Goal: Task Accomplishment & Management: Complete application form

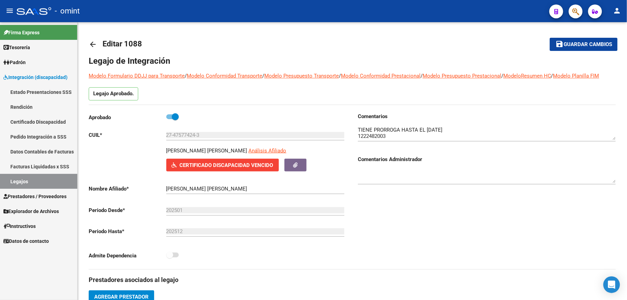
scroll to position [7, 0]
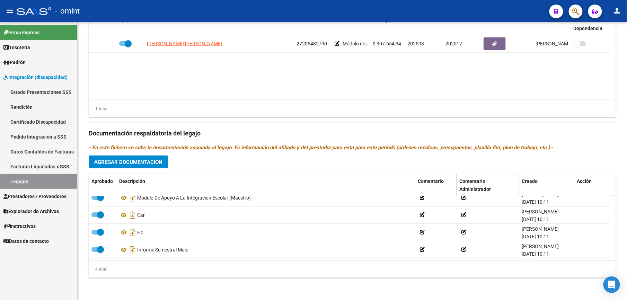
click at [11, 176] on link "Legajos" at bounding box center [38, 181] width 77 height 15
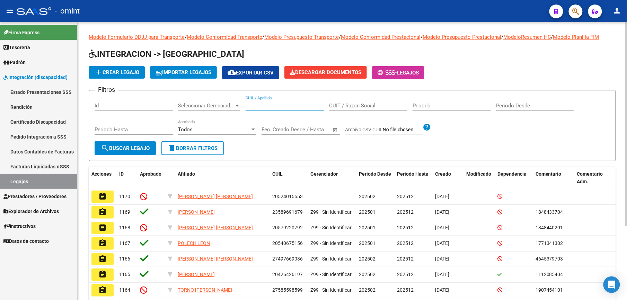
click at [279, 106] on input "CUIL / Apellido" at bounding box center [285, 106] width 78 height 6
paste input "20298329701"
type input "20298329701"
click at [140, 145] on span "search Buscar Legajo" at bounding box center [125, 148] width 49 height 6
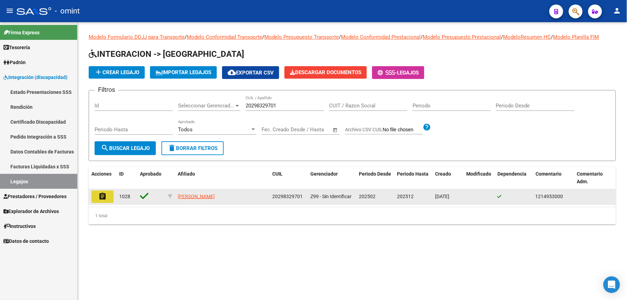
click at [103, 195] on mat-icon "assignment" at bounding box center [102, 196] width 8 height 8
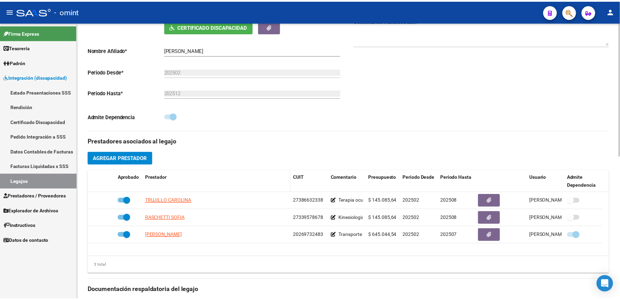
scroll to position [231, 0]
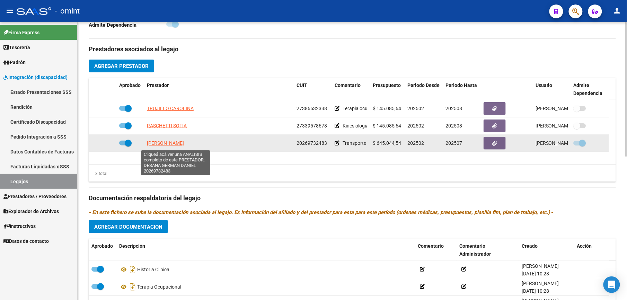
click at [172, 143] on span "DESANA GERMAN DANIEL" at bounding box center [165, 143] width 37 height 6
type textarea "20269732483"
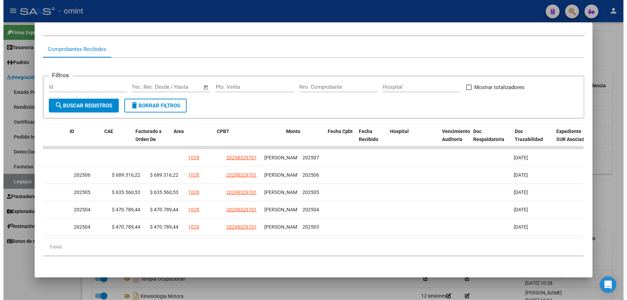
scroll to position [0, 0]
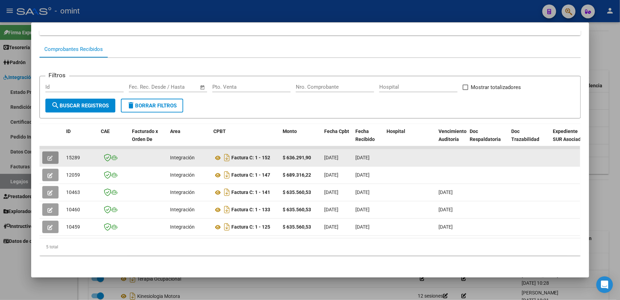
click at [48, 156] on icon "button" at bounding box center [50, 158] width 5 height 5
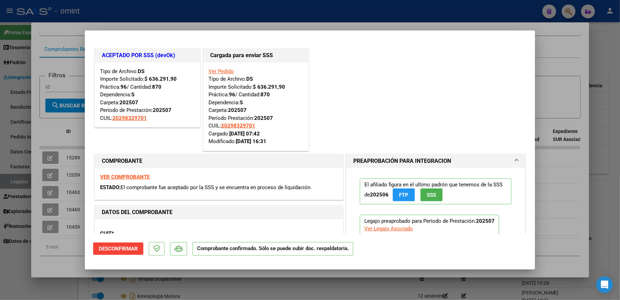
click at [564, 68] on div at bounding box center [310, 150] width 620 height 300
type input "$ 0,00"
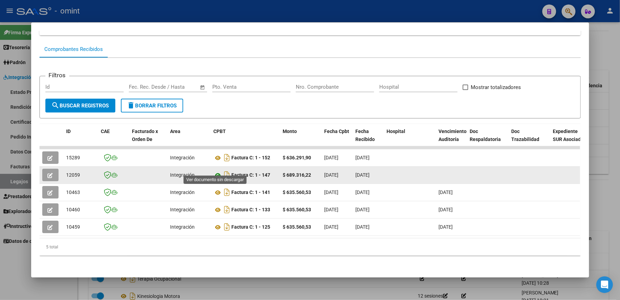
click at [215, 171] on icon at bounding box center [218, 175] width 9 height 8
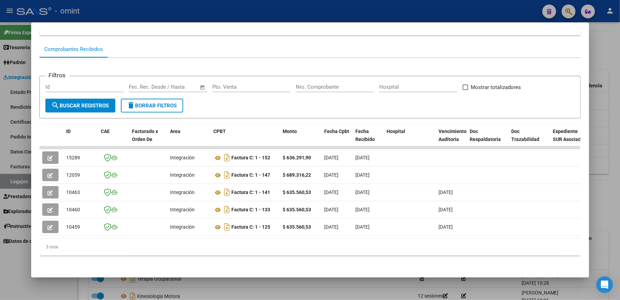
click at [600, 68] on div at bounding box center [310, 150] width 620 height 300
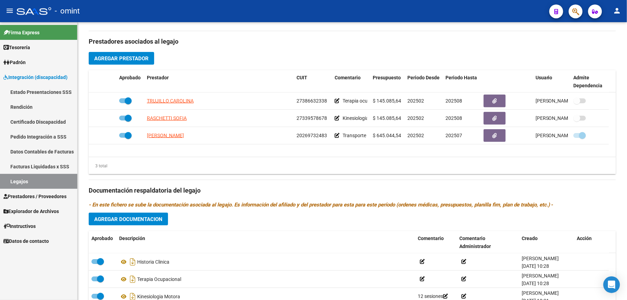
scroll to position [231, 0]
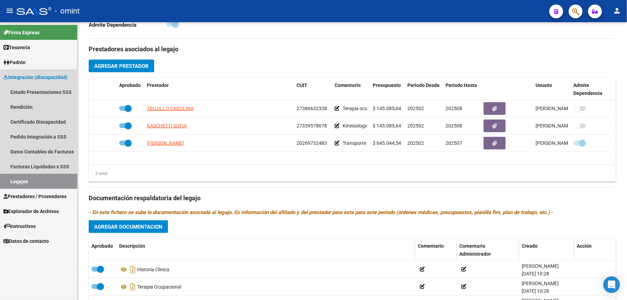
click at [19, 179] on link "Legajos" at bounding box center [38, 181] width 77 height 15
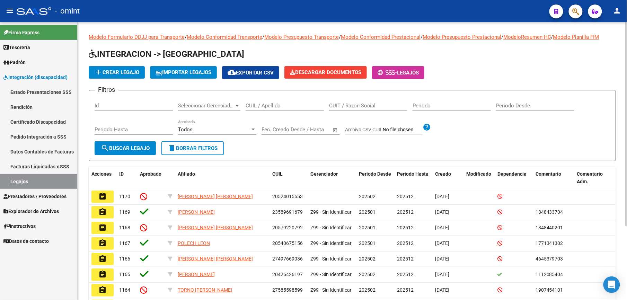
click at [267, 105] on input "CUIL / Apellido" at bounding box center [285, 106] width 78 height 6
paste input "27571405372"
type input "27571405372"
click at [116, 149] on span "search Buscar Legajo" at bounding box center [125, 148] width 49 height 6
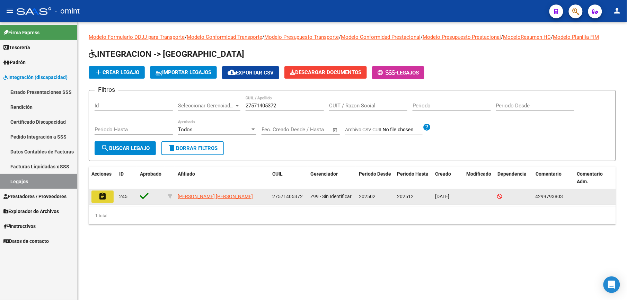
click at [100, 194] on mat-icon "assignment" at bounding box center [102, 196] width 8 height 8
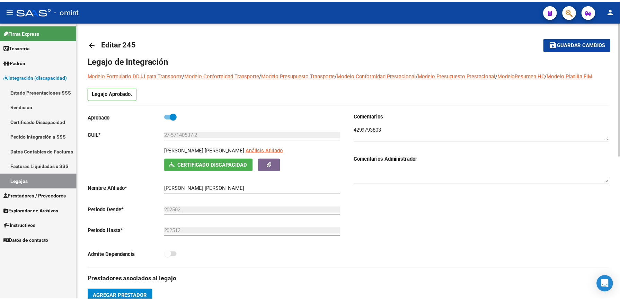
scroll to position [139, 0]
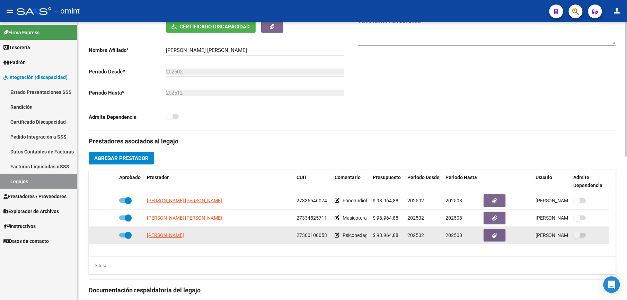
click at [454, 236] on span "202508" at bounding box center [454, 235] width 17 height 6
click at [122, 238] on span at bounding box center [125, 235] width 12 height 5
click at [122, 238] on input "checkbox" at bounding box center [122, 238] width 0 height 0
checkbox input "false"
click at [456, 236] on span "202508" at bounding box center [454, 235] width 17 height 6
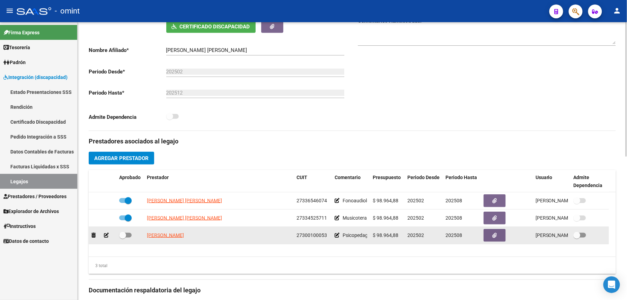
click at [337, 236] on icon at bounding box center [337, 235] width 5 height 5
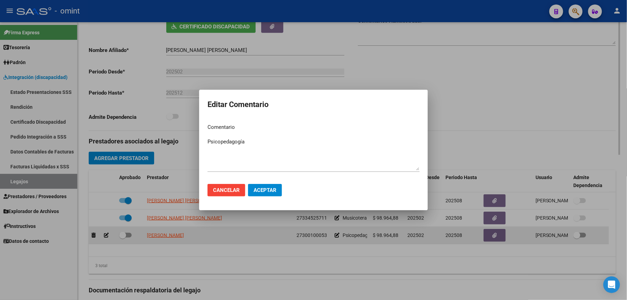
scroll to position [146, 0]
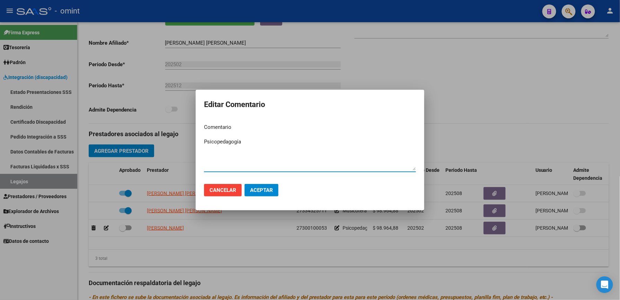
click at [264, 188] on span "Aceptar" at bounding box center [261, 190] width 23 height 6
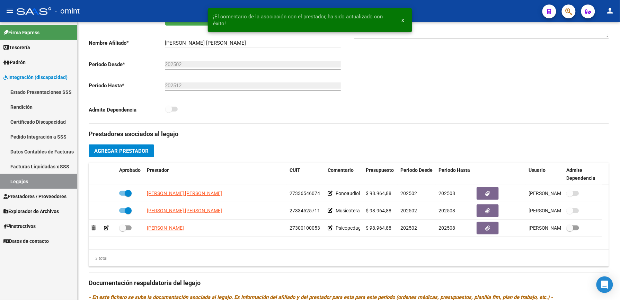
scroll to position [139, 0]
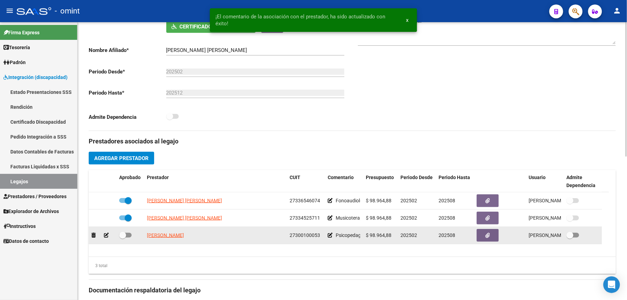
click at [445, 236] on span "202508" at bounding box center [447, 235] width 17 height 6
drag, startPoint x: 445, startPoint y: 236, endPoint x: 479, endPoint y: 238, distance: 34.3
click at [479, 238] on button "button" at bounding box center [488, 235] width 22 height 13
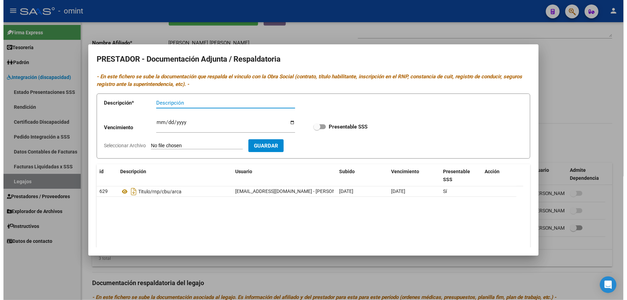
scroll to position [26, 0]
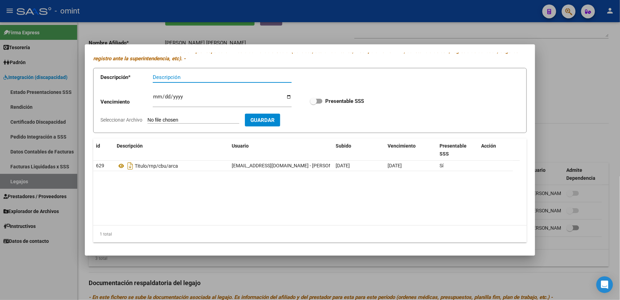
click at [591, 67] on div at bounding box center [310, 150] width 620 height 300
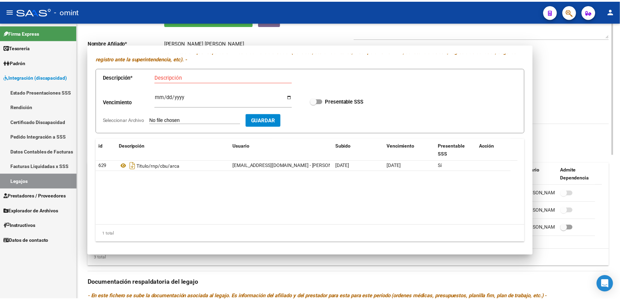
scroll to position [139, 0]
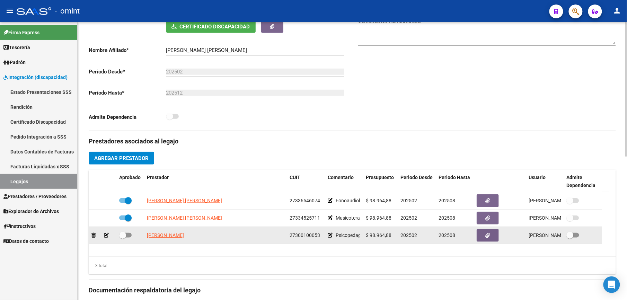
click at [328, 237] on icon at bounding box center [330, 235] width 5 height 5
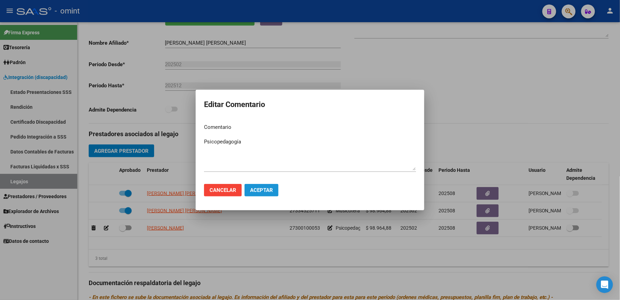
click at [266, 190] on span "Aceptar" at bounding box center [261, 190] width 23 height 6
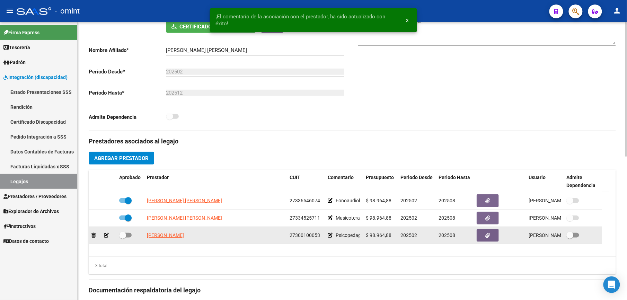
click at [106, 236] on icon at bounding box center [106, 235] width 5 height 5
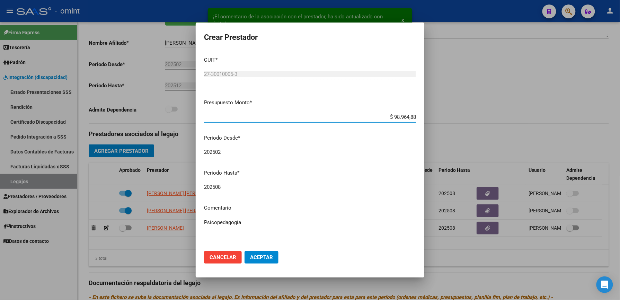
click at [229, 188] on input "202508" at bounding box center [310, 187] width 212 height 6
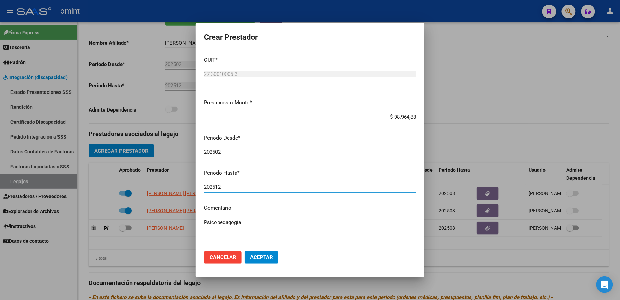
type input "202512"
click at [252, 254] on button "Aceptar" at bounding box center [262, 257] width 34 height 12
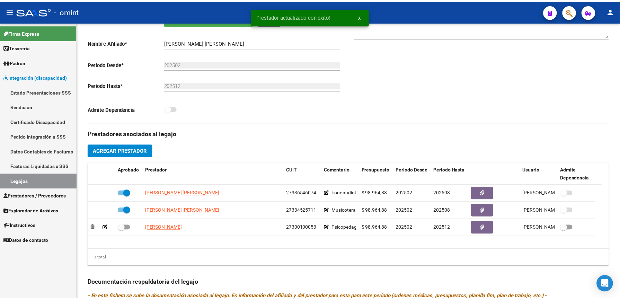
scroll to position [139, 0]
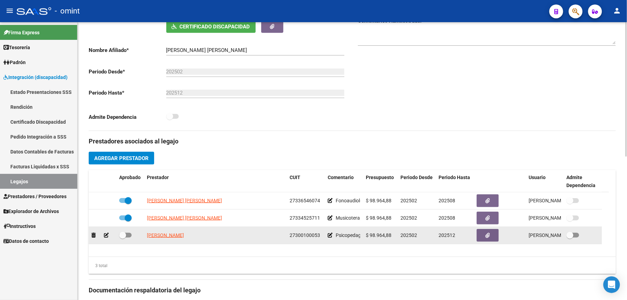
click at [107, 236] on icon at bounding box center [106, 235] width 5 height 5
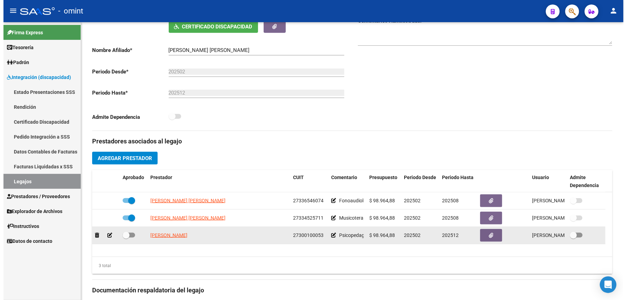
scroll to position [146, 0]
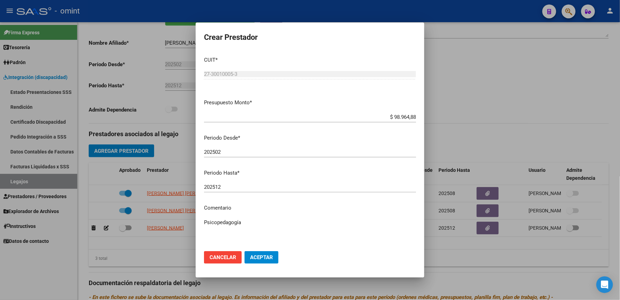
click at [218, 209] on p "Comentario" at bounding box center [310, 208] width 212 height 8
click at [223, 205] on p "Comentario" at bounding box center [310, 208] width 212 height 8
click at [234, 206] on p "Comentario" at bounding box center [310, 208] width 212 height 8
click at [249, 212] on mat-dialog-content "CUIT * 27-30010005-3 Ingresar CUIT ARCA Padrón Presupuesto Monto * $ 98.964,88 …" at bounding box center [310, 148] width 229 height 195
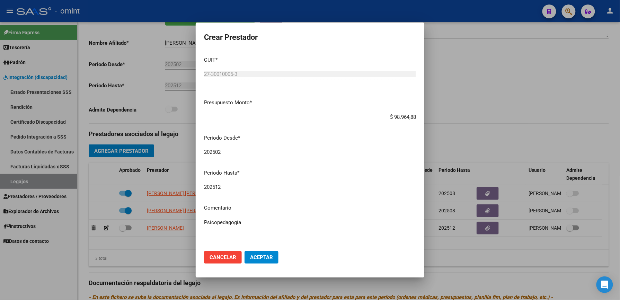
click at [249, 212] on mat-dialog-content "CUIT * 27-30010005-3 Ingresar CUIT ARCA Padrón Presupuesto Monto * $ 98.964,88 …" at bounding box center [310, 148] width 229 height 195
drag, startPoint x: 249, startPoint y: 212, endPoint x: 250, endPoint y: 223, distance: 11.2
click at [250, 223] on textarea "Psicopedagogía" at bounding box center [310, 235] width 212 height 33
paste textarea "35290290/01"
type textarea "Psicopedagogía se extiende hasta Diciembre según caso 35290290/01"
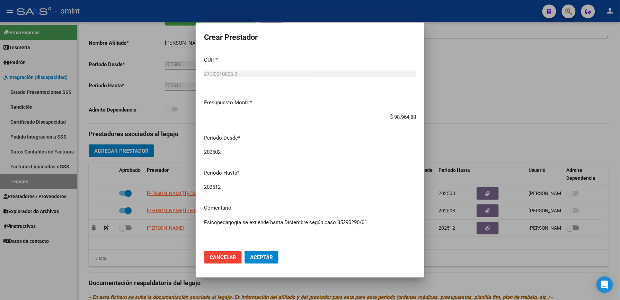
click at [253, 257] on span "Aceptar" at bounding box center [261, 257] width 23 height 6
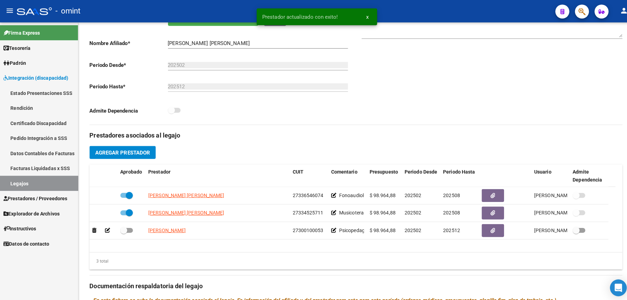
scroll to position [139, 0]
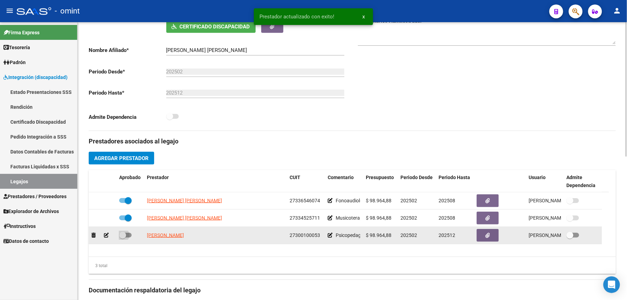
click at [129, 236] on span at bounding box center [125, 235] width 12 height 5
click at [123, 238] on input "checkbox" at bounding box center [122, 238] width 0 height 0
checkbox input "true"
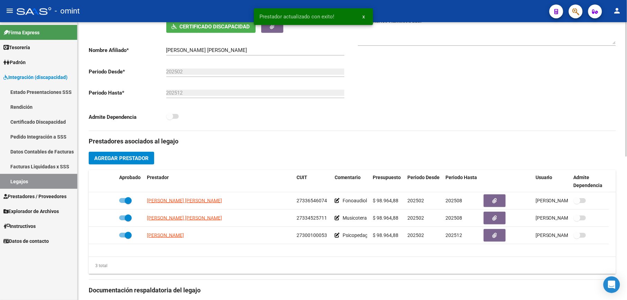
click at [485, 268] on div "3 total" at bounding box center [352, 265] width 527 height 17
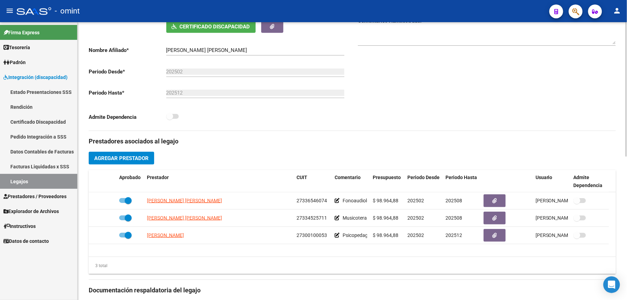
scroll to position [0, 0]
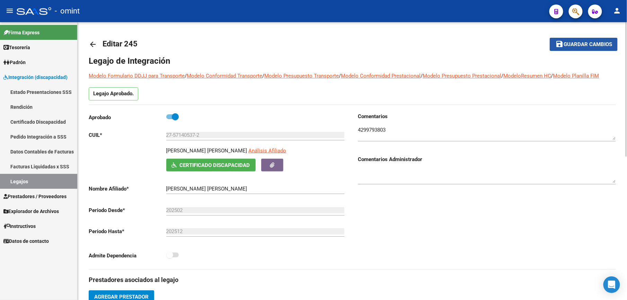
click at [587, 41] on button "save Guardar cambios" at bounding box center [584, 44] width 68 height 13
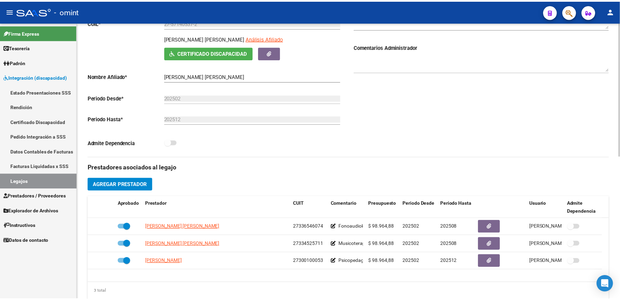
scroll to position [158, 0]
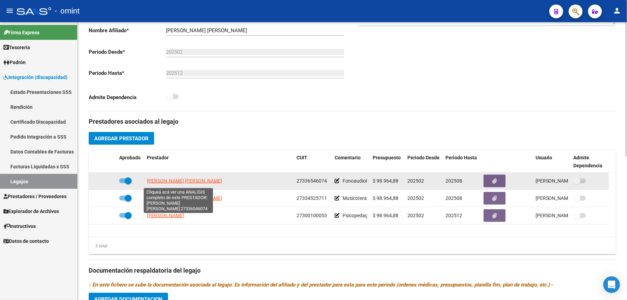
click at [175, 182] on span "[PERSON_NAME] [PERSON_NAME]" at bounding box center [184, 181] width 75 height 6
type textarea "27336546074"
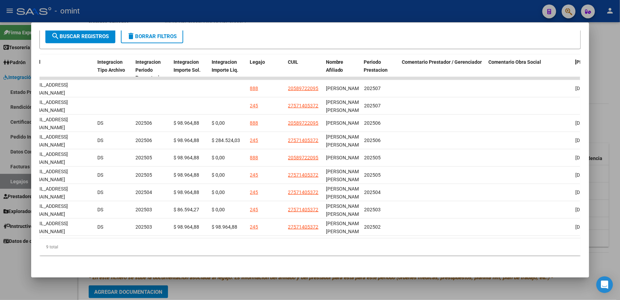
scroll to position [0, 0]
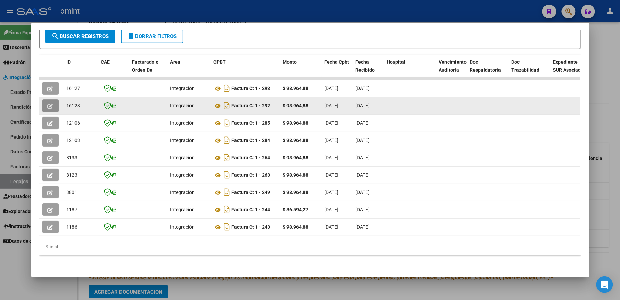
click at [48, 104] on icon "button" at bounding box center [50, 106] width 5 height 5
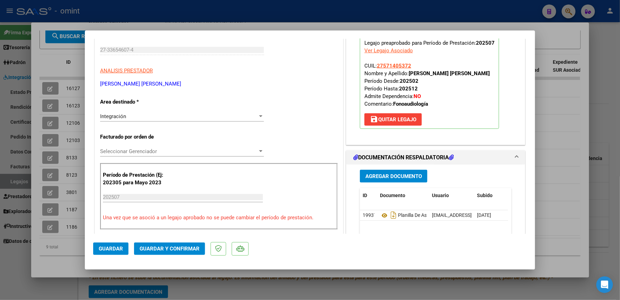
scroll to position [185, 0]
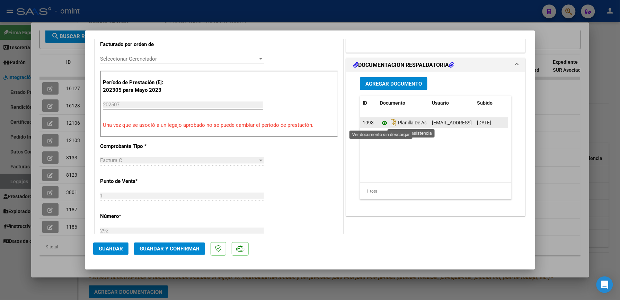
click at [381, 122] on icon at bounding box center [384, 123] width 9 height 8
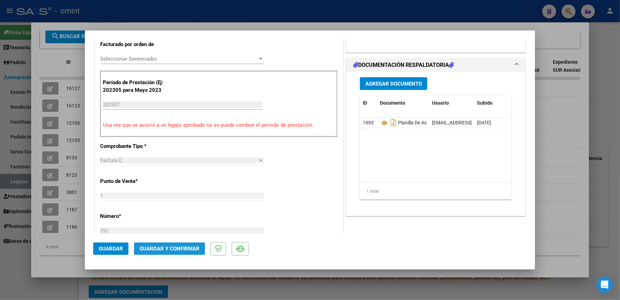
click at [171, 247] on span "Guardar y Confirmar" at bounding box center [170, 249] width 60 height 6
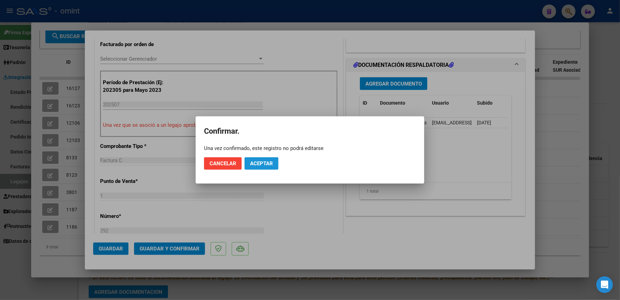
click at [266, 163] on span "Aceptar" at bounding box center [261, 163] width 23 height 6
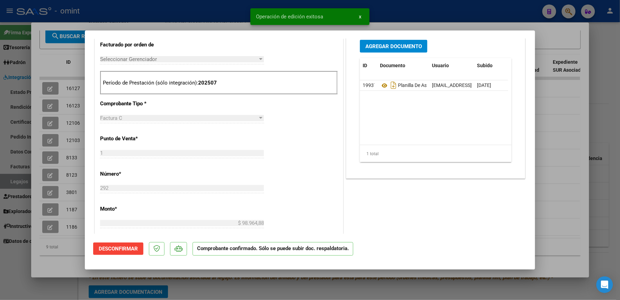
click at [559, 152] on div at bounding box center [310, 150] width 620 height 300
type input "$ 0,00"
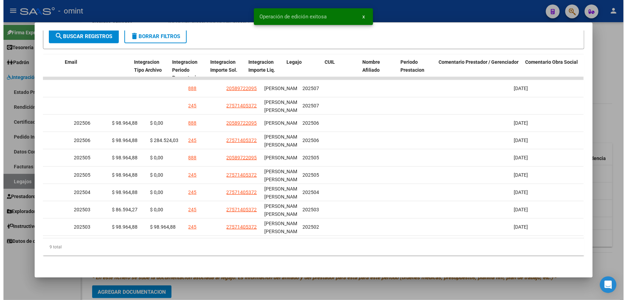
scroll to position [0, 0]
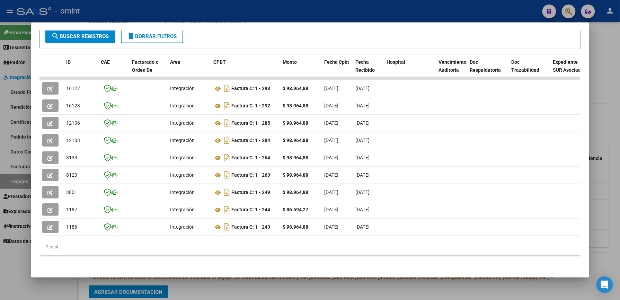
click at [609, 95] on div at bounding box center [310, 150] width 620 height 300
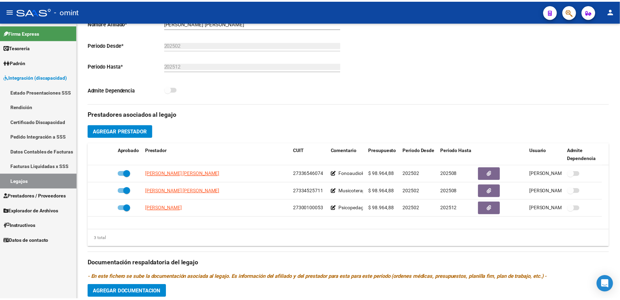
scroll to position [158, 0]
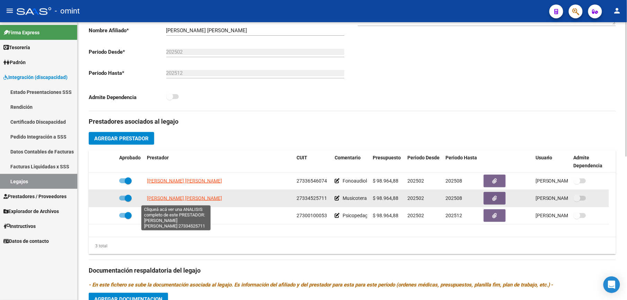
click at [161, 201] on span "[PERSON_NAME] [PERSON_NAME]" at bounding box center [184, 198] width 75 height 6
type textarea "27334525711"
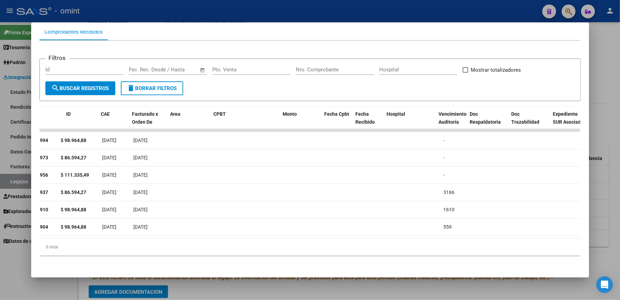
scroll to position [0, 0]
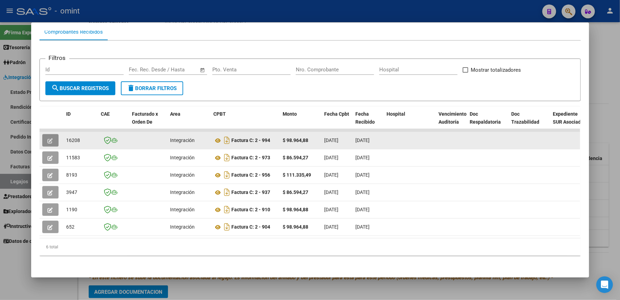
click at [49, 138] on icon "button" at bounding box center [50, 140] width 5 height 5
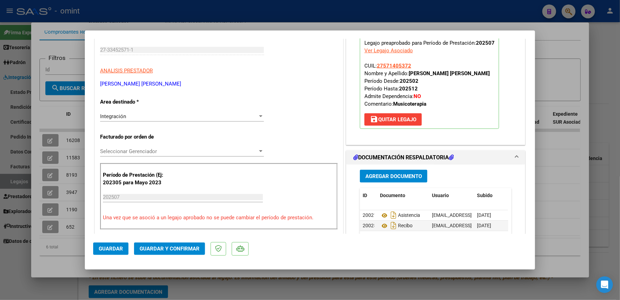
scroll to position [185, 0]
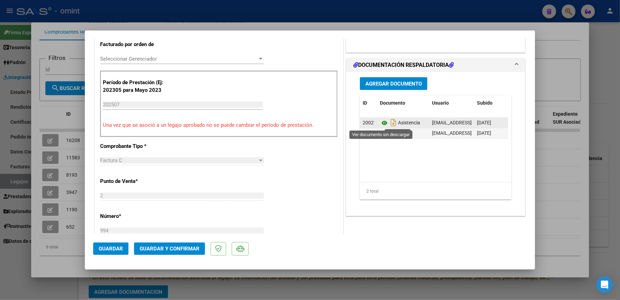
click at [382, 124] on icon at bounding box center [384, 123] width 9 height 8
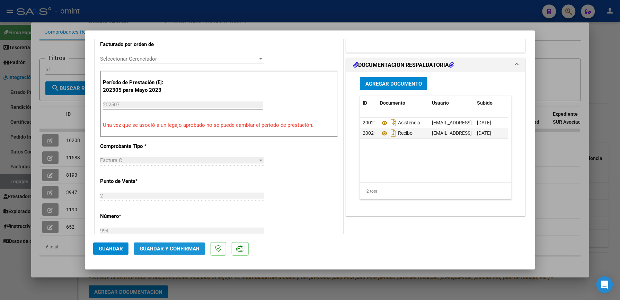
click at [168, 247] on span "Guardar y Confirmar" at bounding box center [170, 249] width 60 height 6
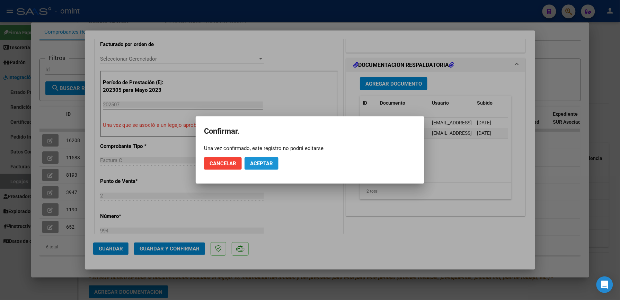
click at [268, 159] on button "Aceptar" at bounding box center [262, 163] width 34 height 12
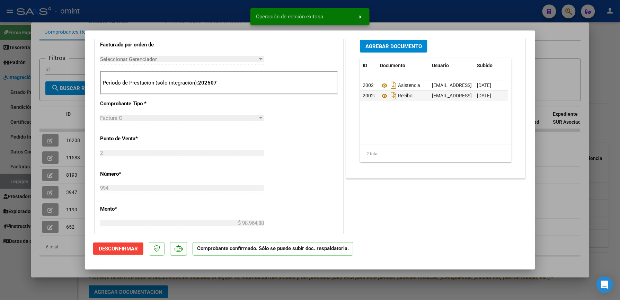
click at [566, 47] on div at bounding box center [310, 150] width 620 height 300
type input "$ 0,00"
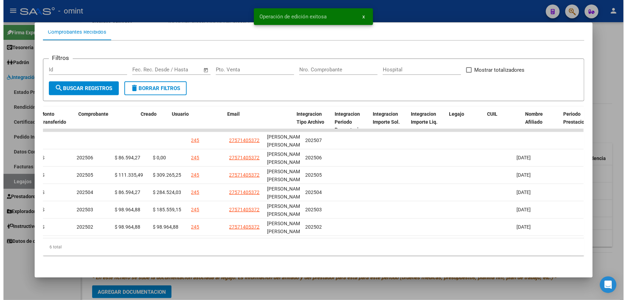
scroll to position [0, 0]
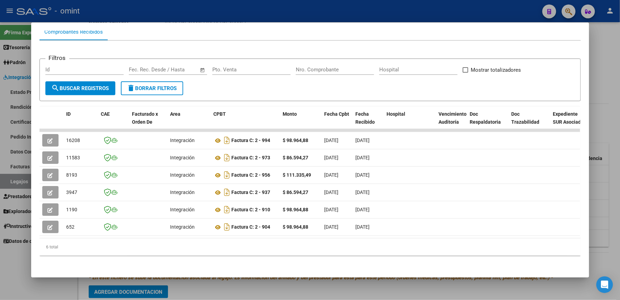
click at [611, 143] on div at bounding box center [310, 150] width 620 height 300
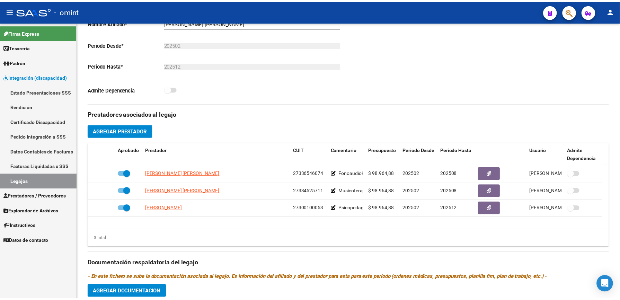
scroll to position [158, 0]
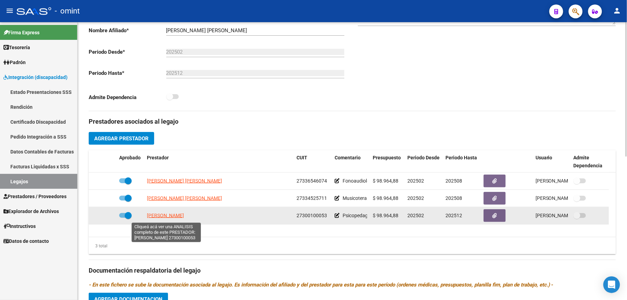
click at [179, 216] on span "[PERSON_NAME]" at bounding box center [165, 216] width 37 height 6
type textarea "27300100053"
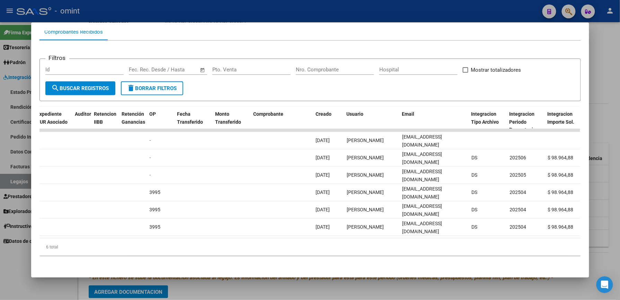
scroll to position [0, 0]
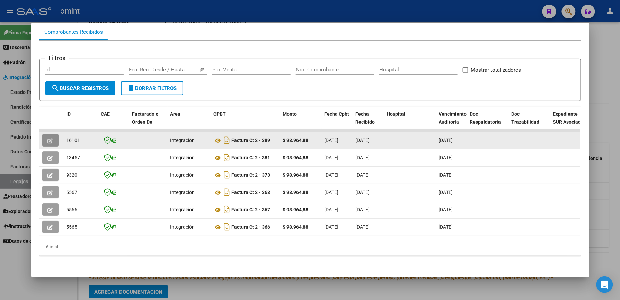
click at [48, 138] on icon "button" at bounding box center [50, 140] width 5 height 5
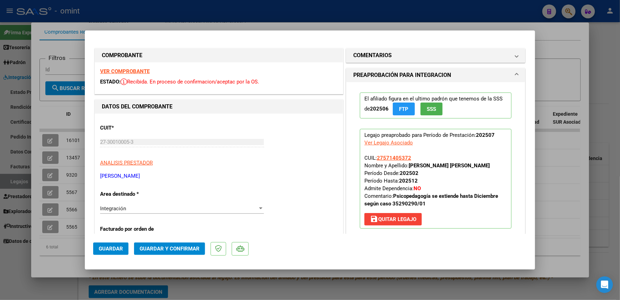
scroll to position [139, 0]
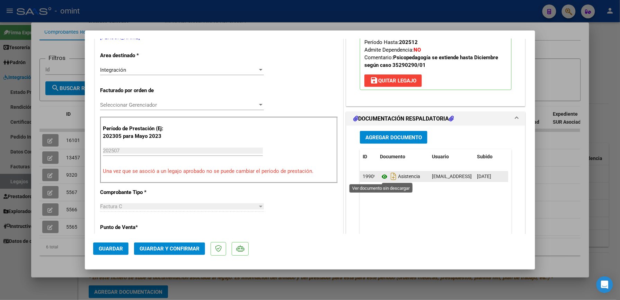
click at [380, 177] on icon at bounding box center [384, 177] width 9 height 8
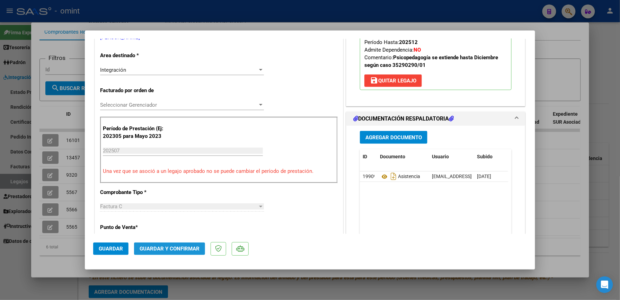
click at [173, 246] on span "Guardar y Confirmar" at bounding box center [170, 249] width 60 height 6
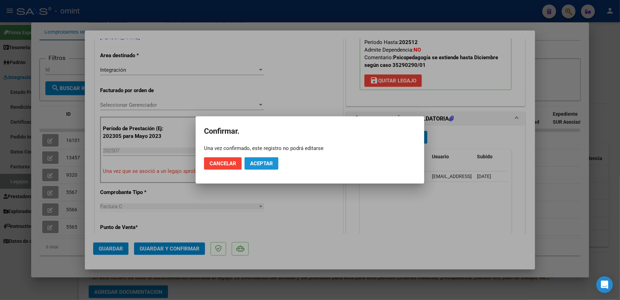
click at [265, 165] on span "Aceptar" at bounding box center [261, 163] width 23 height 6
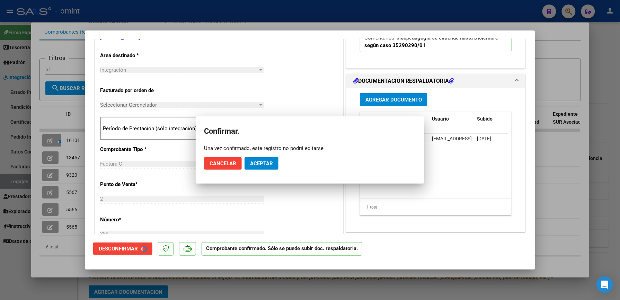
scroll to position [138, 0]
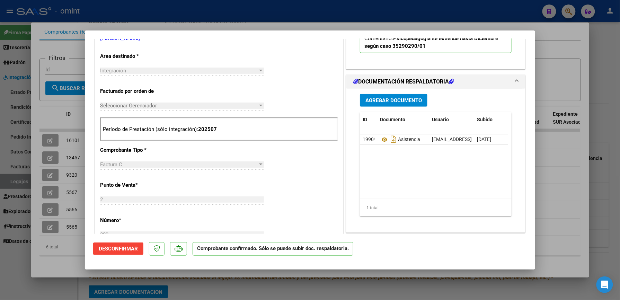
click at [557, 70] on div at bounding box center [310, 150] width 620 height 300
type input "$ 0,00"
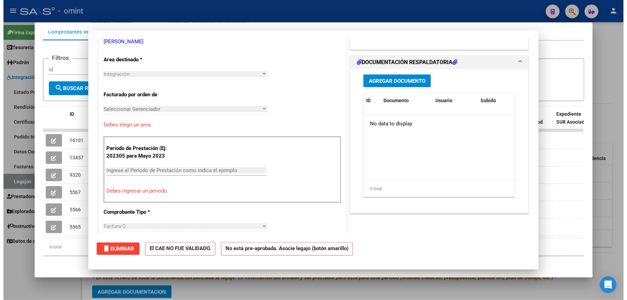
scroll to position [142, 0]
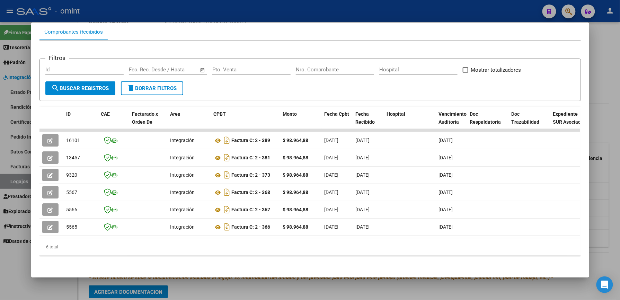
click at [606, 69] on div at bounding box center [310, 150] width 620 height 300
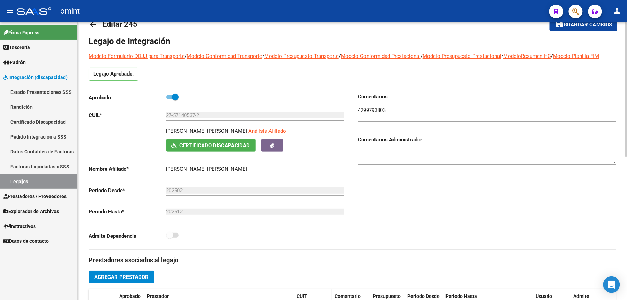
scroll to position [0, 0]
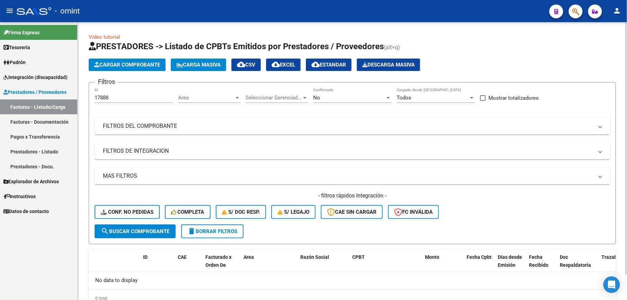
scroll to position [28, 0]
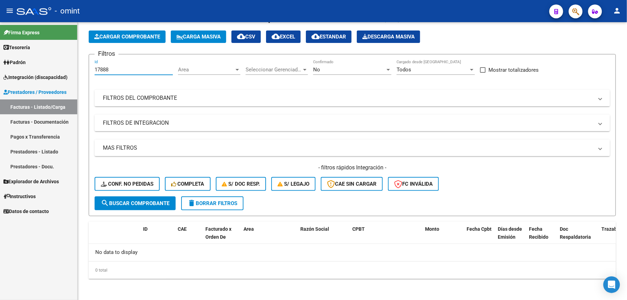
drag, startPoint x: 121, startPoint y: 72, endPoint x: 69, endPoint y: 69, distance: 51.4
click at [69, 69] on mat-sidenav-container "Firma Express Tesorería Extractos Procesados (csv) Extractos Originales (pdf) P…" at bounding box center [313, 161] width 627 height 278
type input "16123"
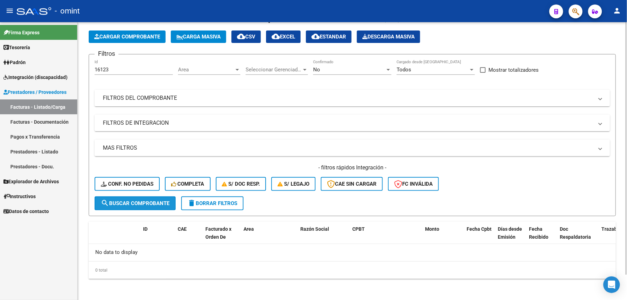
click at [141, 201] on span "search Buscar Comprobante" at bounding box center [135, 203] width 69 height 6
click at [207, 205] on span "delete Borrar Filtros" at bounding box center [212, 203] width 50 height 6
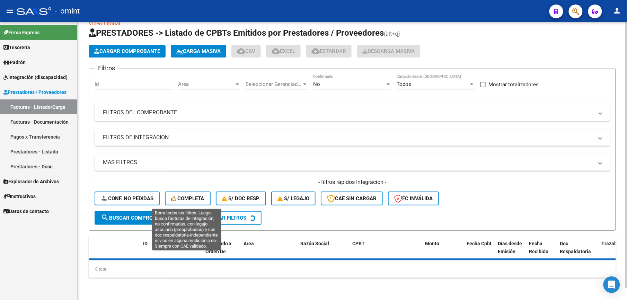
scroll to position [12, 0]
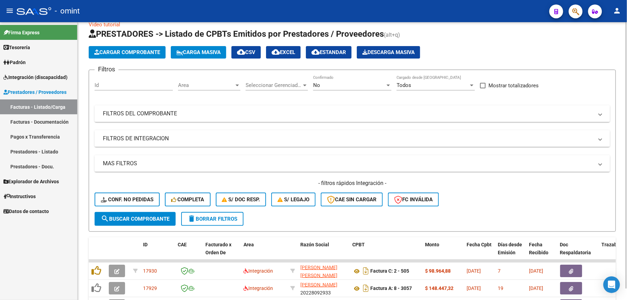
click at [110, 86] on div "Filtros Id Area Area Seleccionar Gerenciador Seleccionar Gerenciador No Confirm…" at bounding box center [353, 144] width 516 height 137
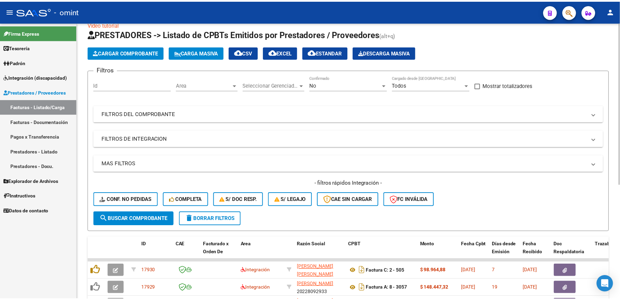
scroll to position [28, 0]
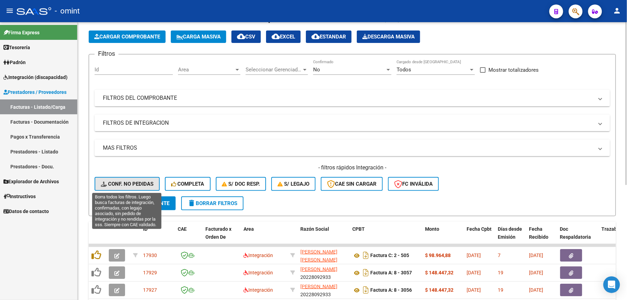
click at [130, 182] on span "Conf. no pedidas" at bounding box center [127, 184] width 53 height 6
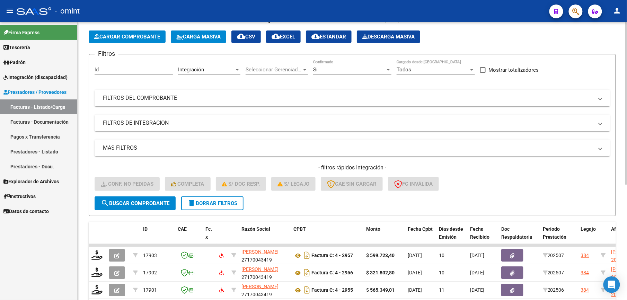
click at [106, 69] on input "Id" at bounding box center [134, 70] width 78 height 6
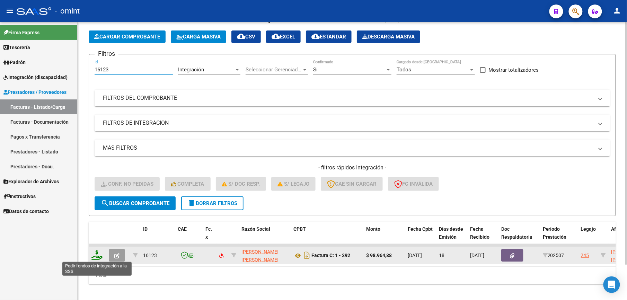
type input "16123"
click at [97, 257] on icon at bounding box center [96, 255] width 11 height 10
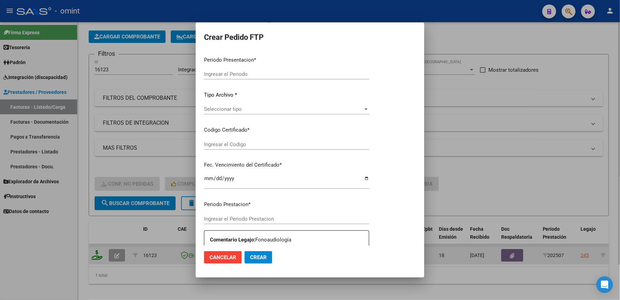
type input "202507"
type input "$ 98.964,88"
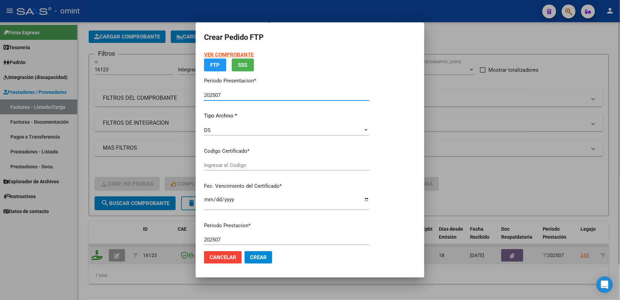
type input "1450976909"
type input "[DATE]"
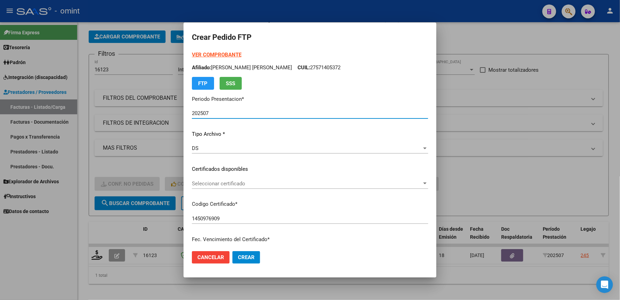
click at [232, 177] on div "VER COMPROBANTE ARCA Padrón Afiliado: [PERSON_NAME] [PERSON_NAME] CUIL: 2757140…" at bounding box center [310, 164] width 236 height 227
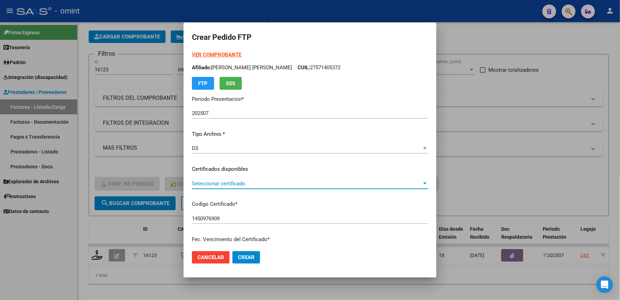
click at [232, 182] on span "Seleccionar certificado" at bounding box center [307, 184] width 230 height 6
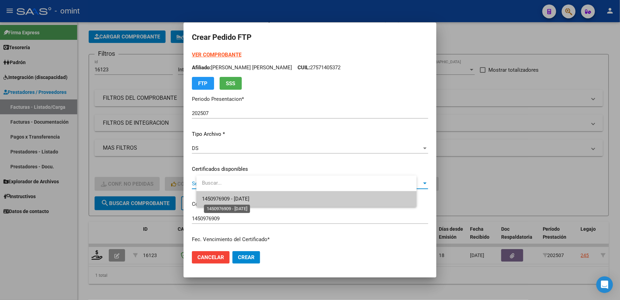
click at [233, 196] on span "1450976909 - [DATE]" at bounding box center [225, 199] width 47 height 6
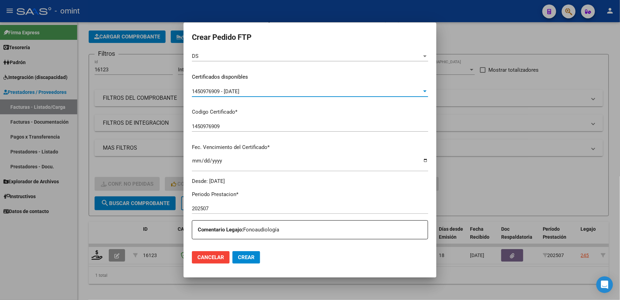
scroll to position [185, 0]
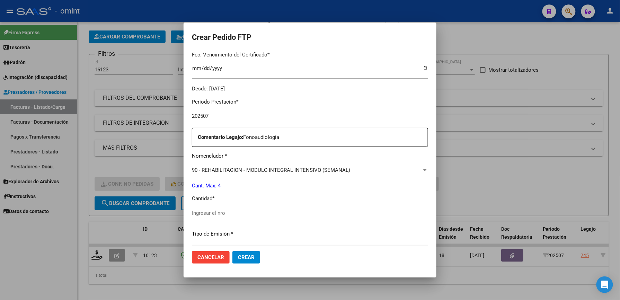
click at [214, 206] on div "Periodo Prestacion * 202507 Ingresar el Periodo Prestacion Comentario Legajo: F…" at bounding box center [310, 211] width 236 height 237
click at [218, 210] on input "Ingresar el nro" at bounding box center [310, 213] width 236 height 6
type input "4"
click at [255, 257] on span "Crear" at bounding box center [246, 257] width 17 height 6
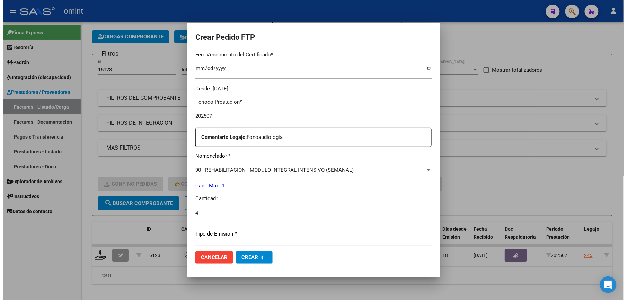
scroll to position [146, 0]
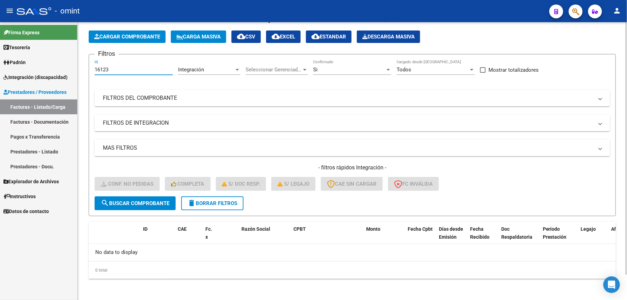
click at [122, 71] on input "16123" at bounding box center [134, 70] width 78 height 6
type input "16208"
click at [145, 204] on span "search Buscar Comprobante" at bounding box center [135, 203] width 69 height 6
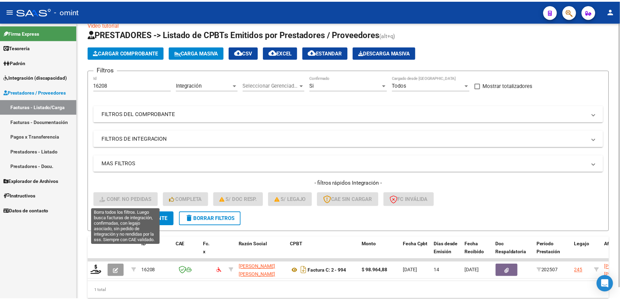
scroll to position [28, 0]
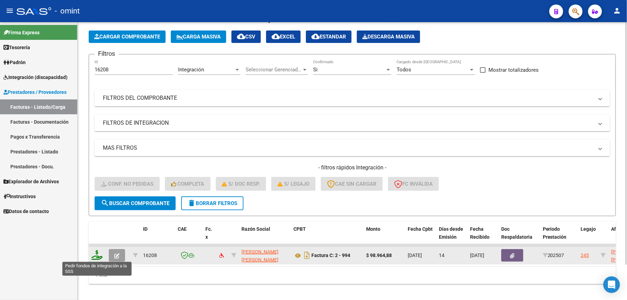
click at [95, 256] on icon at bounding box center [96, 255] width 11 height 10
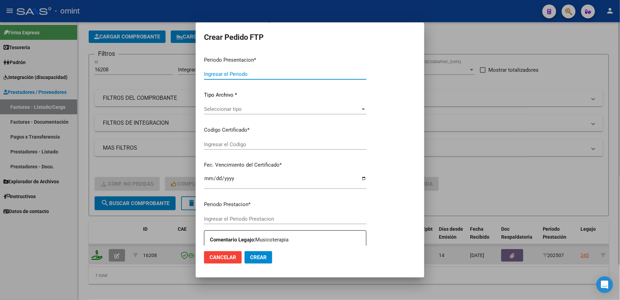
type input "202507"
type input "$ 98.964,88"
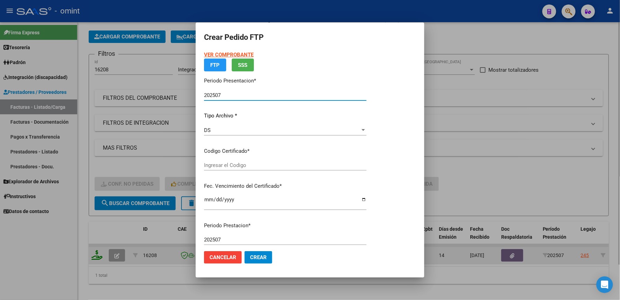
type input "1450976909"
type input "[DATE]"
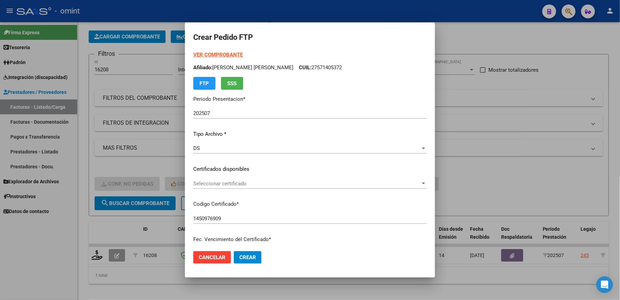
click at [215, 164] on div "VER COMPROBANTE ARCA Padrón Afiliado: [PERSON_NAME] [PERSON_NAME] CUIL: 2757140…" at bounding box center [310, 164] width 234 height 227
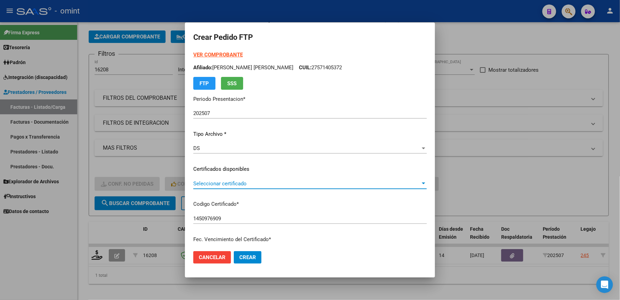
click at [215, 182] on span "Seleccionar certificado" at bounding box center [306, 184] width 227 height 6
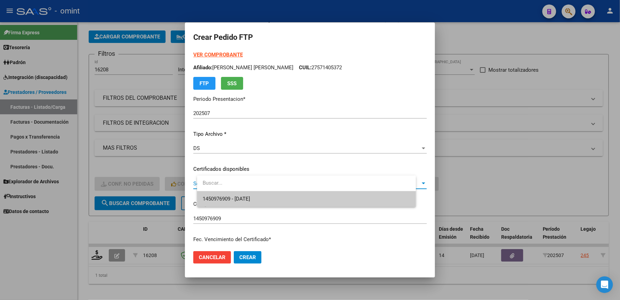
click at [218, 202] on span "1450976909 - [DATE]" at bounding box center [307, 199] width 208 height 16
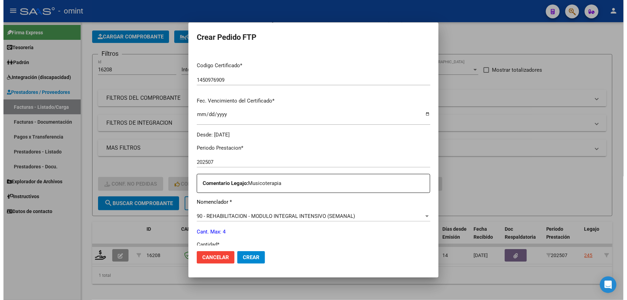
scroll to position [185, 0]
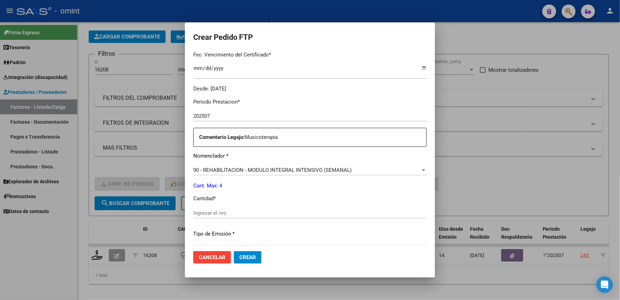
click at [211, 212] on input "Ingresar el nro" at bounding box center [310, 213] width 234 height 6
type input "4"
click at [396, 248] on mat-dialog-actions "Cancelar Crear" at bounding box center [310, 258] width 234 height 24
click at [254, 258] on span "Crear" at bounding box center [247, 257] width 17 height 6
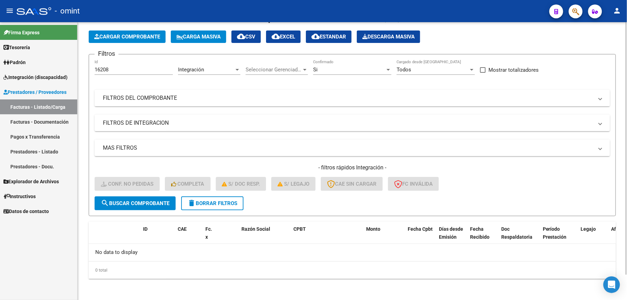
click at [114, 73] on div "16208 Id" at bounding box center [134, 67] width 78 height 15
click at [115, 73] on div "16208 Id" at bounding box center [134, 67] width 78 height 15
type input "16101"
click at [139, 204] on span "search Buscar Comprobante" at bounding box center [135, 203] width 69 height 6
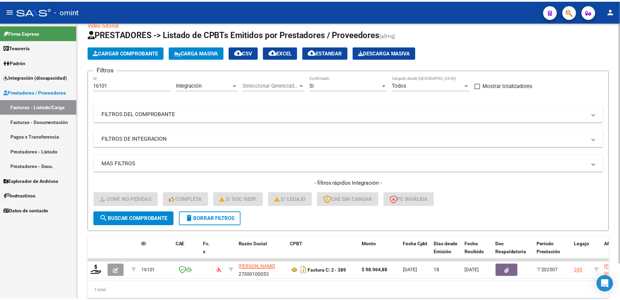
scroll to position [28, 0]
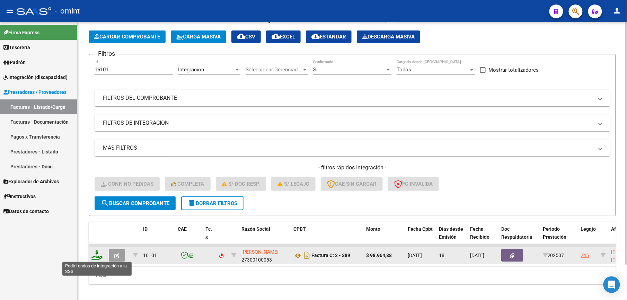
click at [96, 258] on icon at bounding box center [96, 255] width 11 height 10
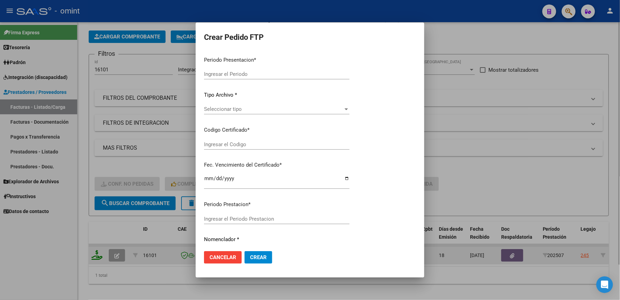
type input "202507"
type input "$ 98.964,88"
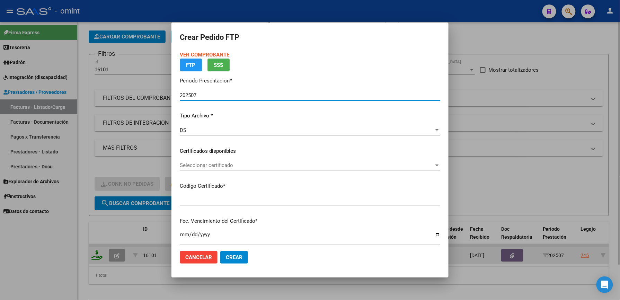
type input "1450976909"
type input "[DATE]"
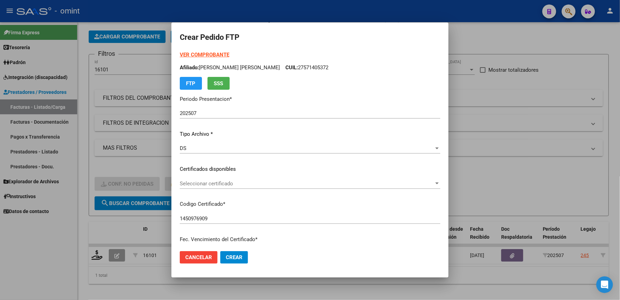
click at [209, 175] on div "VER COMPROBANTE ARCA Padrón Afiliado: [PERSON_NAME] [PERSON_NAME] CUIL: 2757140…" at bounding box center [310, 164] width 261 height 227
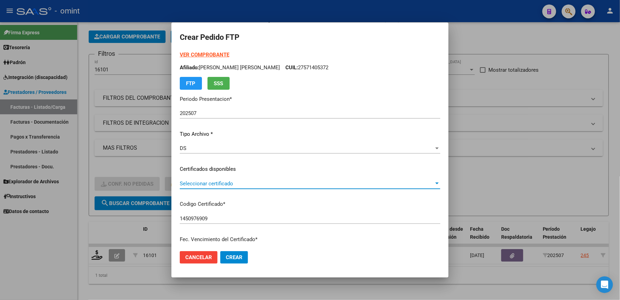
click at [209, 183] on span "Seleccionar certificado" at bounding box center [307, 184] width 254 height 6
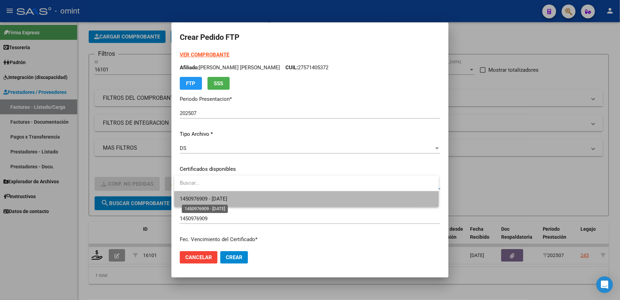
click at [208, 200] on span "1450976909 - [DATE]" at bounding box center [203, 199] width 47 height 6
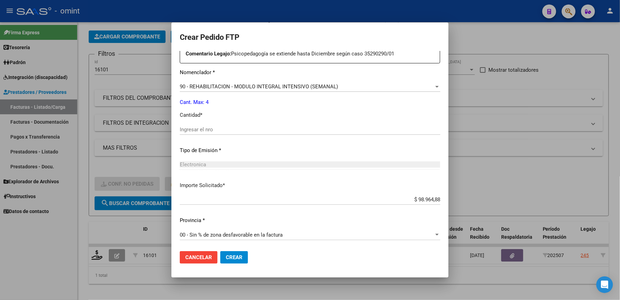
scroll to position [222, 0]
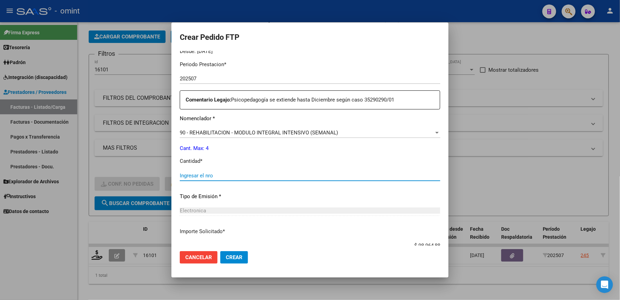
click at [193, 176] on input "Ingresar el nro" at bounding box center [310, 176] width 261 height 6
type input "4"
click at [236, 258] on span "Crear" at bounding box center [234, 257] width 17 height 6
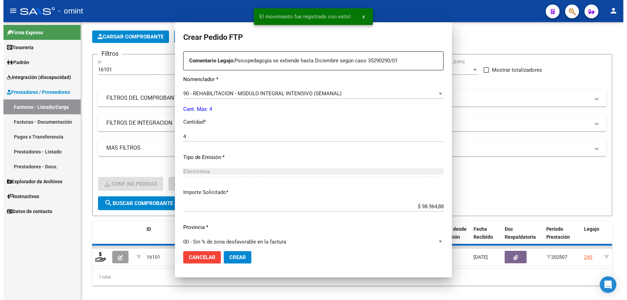
scroll to position [183, 0]
